Goal: Task Accomplishment & Management: Use online tool/utility

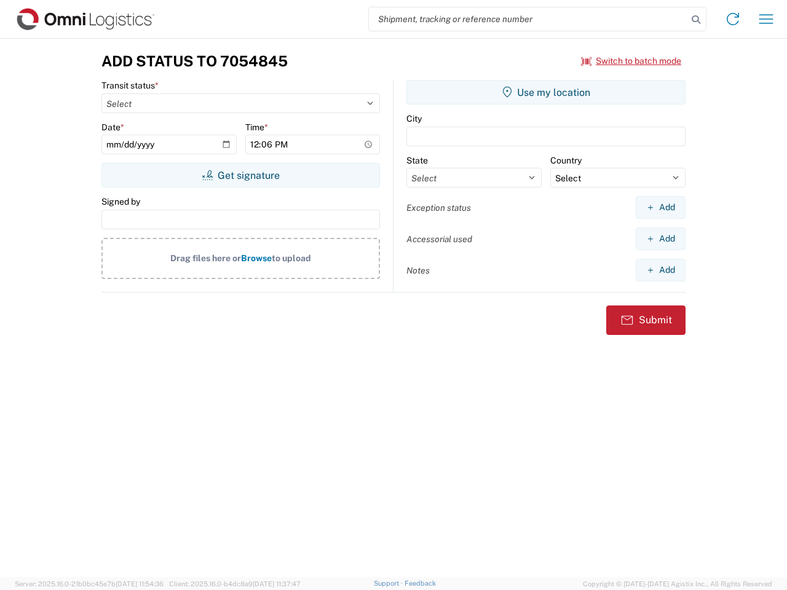
click at [528, 19] on input "search" at bounding box center [528, 18] width 318 height 23
click at [696, 20] on icon at bounding box center [695, 19] width 17 height 17
click at [733, 19] on icon at bounding box center [733, 19] width 20 height 20
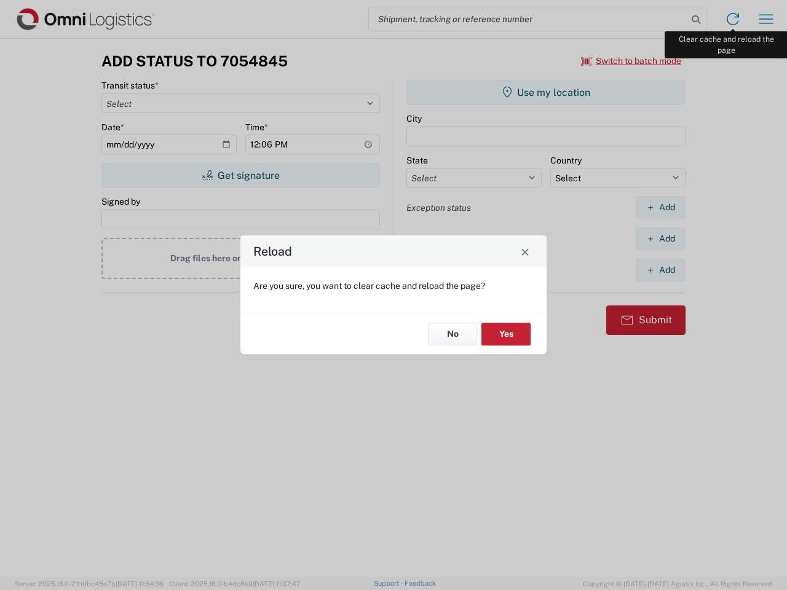
click at [766, 19] on div "Reload Are you sure, you want to clear cache and reload the page? No Yes" at bounding box center [393, 295] width 787 height 590
click at [631, 61] on div "Reload Are you sure, you want to clear cache and reload the page? No Yes" at bounding box center [393, 295] width 787 height 590
click at [240, 175] on div "Reload Are you sure, you want to clear cache and reload the page? No Yes" at bounding box center [393, 295] width 787 height 590
click at [546, 92] on div "Reload Are you sure, you want to clear cache and reload the page? No Yes" at bounding box center [393, 295] width 787 height 590
click at [660, 207] on div "Reload Are you sure, you want to clear cache and reload the page? No Yes" at bounding box center [393, 295] width 787 height 590
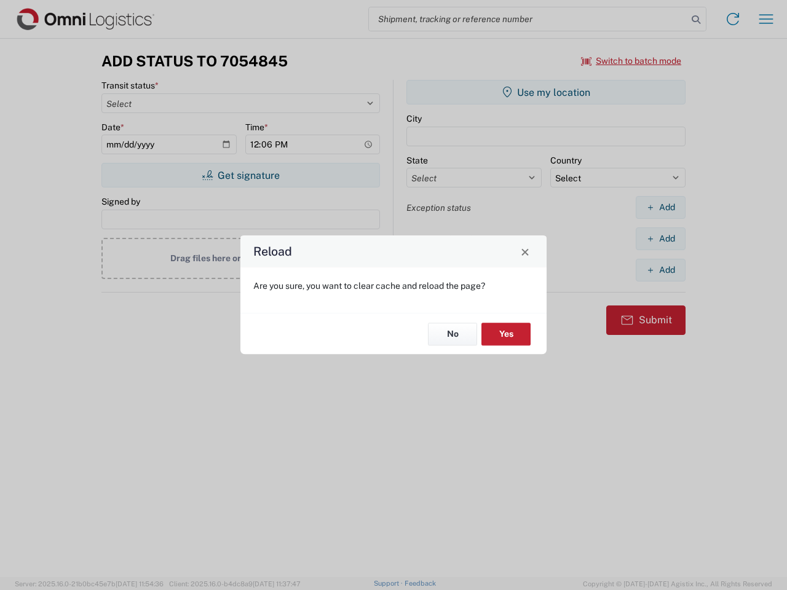
click at [660, 238] on div "Reload Are you sure, you want to clear cache and reload the page? No Yes" at bounding box center [393, 295] width 787 height 590
click at [660, 270] on div "Reload Are you sure, you want to clear cache and reload the page? No Yes" at bounding box center [393, 295] width 787 height 590
